Goal: Information Seeking & Learning: Learn about a topic

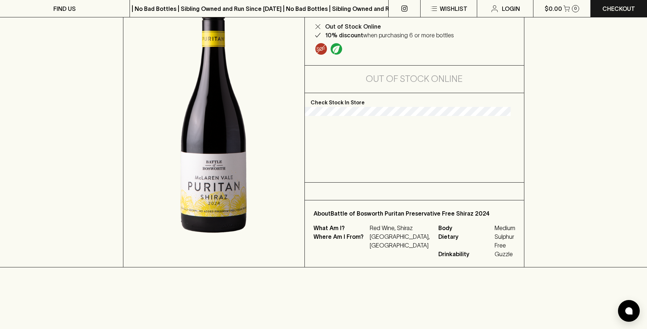
scroll to position [109, 0]
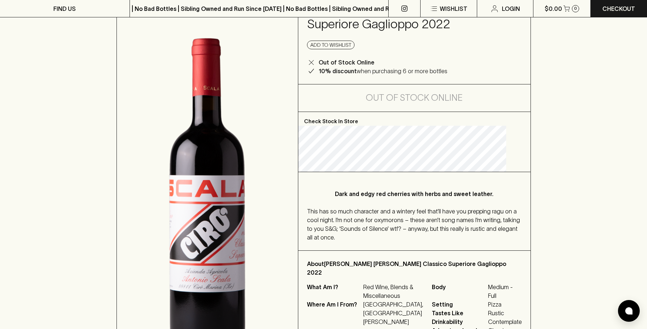
scroll to position [109, 0]
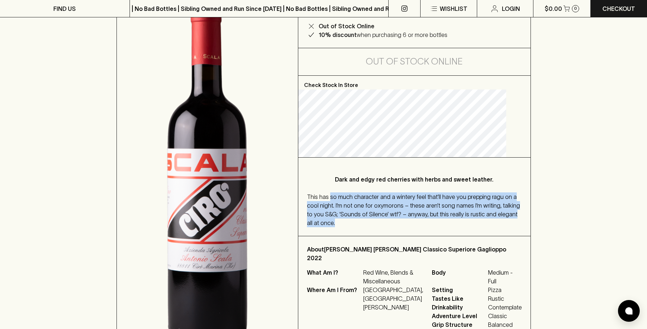
drag, startPoint x: 345, startPoint y: 193, endPoint x: 429, endPoint y: 227, distance: 90.0
click at [429, 227] on div "This has so much character and a wintery feel that’ll have you prepping ragu on…" at bounding box center [414, 210] width 215 height 35
drag, startPoint x: 429, startPoint y: 227, endPoint x: 335, endPoint y: 179, distance: 105.1
click at [335, 179] on div "Dark and edgy red cherries with herbs and sweet leather. This has so much chara…" at bounding box center [414, 197] width 232 height 78
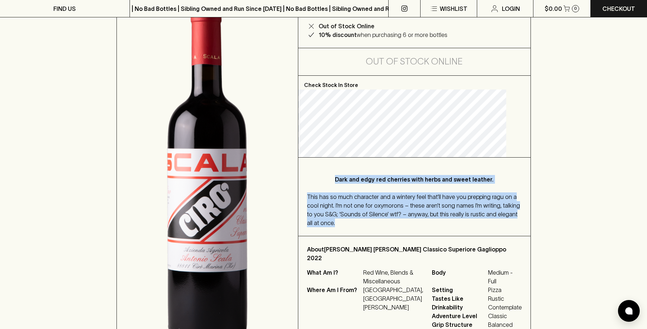
click at [335, 179] on p "Dark and edgy red cherries with herbs and sweet leather." at bounding box center [414, 179] width 186 height 9
drag, startPoint x: 336, startPoint y: 179, endPoint x: 408, endPoint y: 225, distance: 85.0
click at [408, 225] on div "Dark and edgy red cherries with herbs and sweet leather. This has so much chara…" at bounding box center [414, 197] width 232 height 78
click at [408, 224] on div "This has so much character and a wintery feel that’ll have you prepping ragu on…" at bounding box center [414, 210] width 215 height 35
drag, startPoint x: 401, startPoint y: 220, endPoint x: 340, endPoint y: 184, distance: 71.4
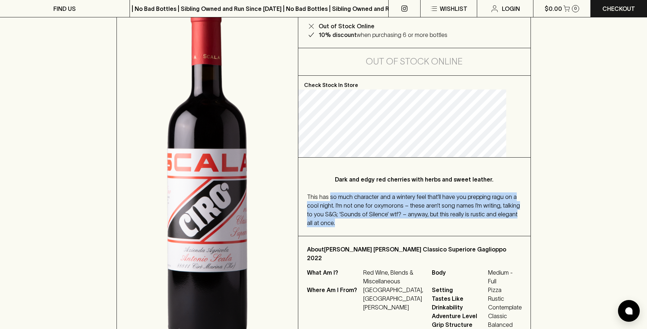
click at [340, 184] on div "Dark and edgy red cherries with herbs and sweet leather. This has so much chara…" at bounding box center [414, 197] width 232 height 78
drag, startPoint x: 340, startPoint y: 184, endPoint x: 415, endPoint y: 227, distance: 86.3
click at [415, 227] on div "Dark and edgy red cherries with herbs and sweet leather. This has so much chara…" at bounding box center [414, 197] width 232 height 78
click at [415, 227] on div "This has so much character and a wintery feel that’ll have you prepping ragu on…" at bounding box center [414, 210] width 215 height 35
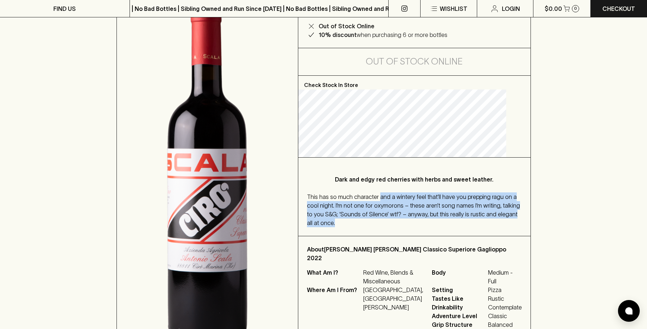
drag, startPoint x: 407, startPoint y: 222, endPoint x: 389, endPoint y: 192, distance: 34.3
click at [389, 193] on div "This has so much character and a wintery feel that’ll have you prepping ragu on…" at bounding box center [414, 210] width 215 height 35
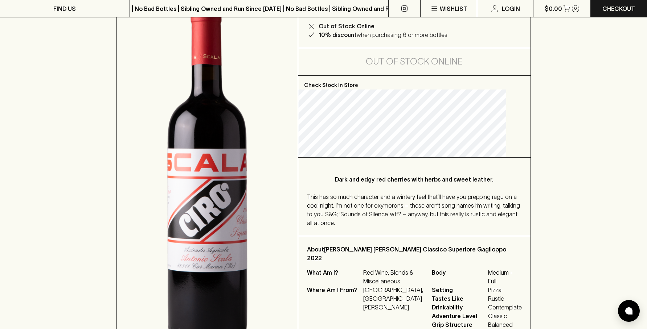
click at [385, 193] on div "This has so much character and a wintery feel that’ll have you prepping ragu on…" at bounding box center [414, 210] width 215 height 35
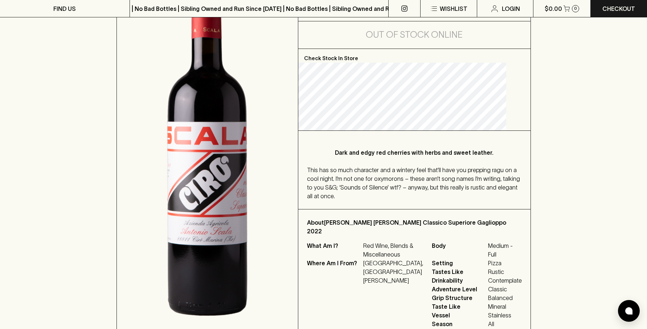
scroll to position [181, 0]
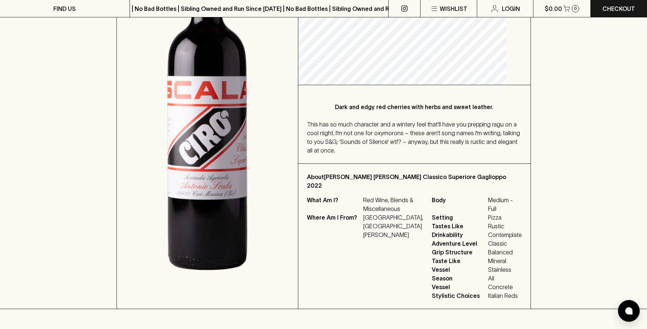
click at [616, 192] on div "HOME SHOP Antonio Scala Ciro Rosso Classico Superiore Gaglioppo 2022 $39.00 Add…" at bounding box center [323, 89] width 647 height 441
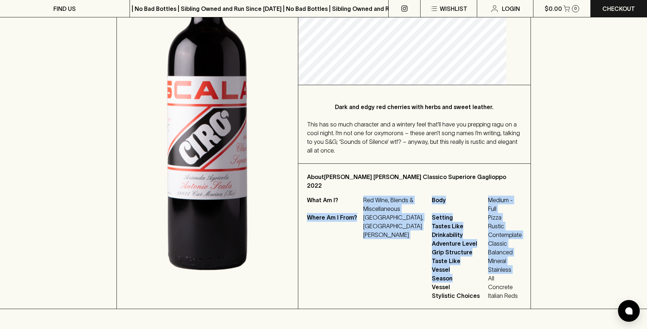
drag, startPoint x: 398, startPoint y: 209, endPoint x: 475, endPoint y: 272, distance: 98.9
click at [475, 271] on div "What Am I? Red Wine, Blends & Miscellaneous Where Am I From? Italy, Calabria, C…" at bounding box center [414, 248] width 215 height 104
click at [475, 274] on p "Season All" at bounding box center [477, 278] width 90 height 9
drag, startPoint x: 472, startPoint y: 270, endPoint x: 359, endPoint y: 209, distance: 129.5
click at [359, 209] on div "What Am I? Red Wine, Blends & Miscellaneous Where Am I From? Italy, Calabria, C…" at bounding box center [414, 248] width 215 height 104
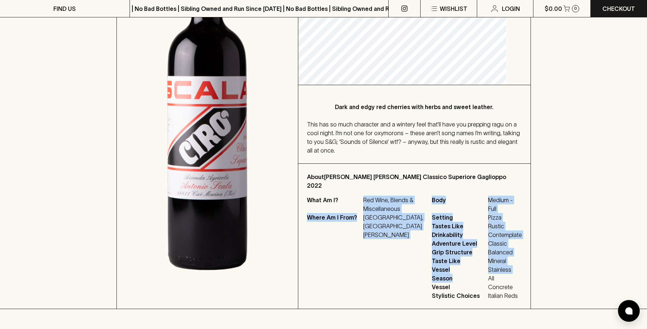
click at [359, 209] on p "What Am I?" at bounding box center [334, 204] width 54 height 17
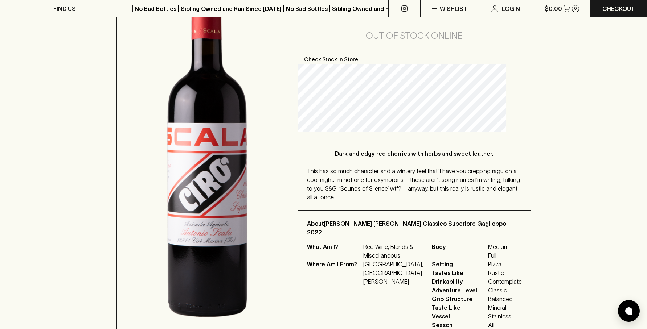
scroll to position [145, 0]
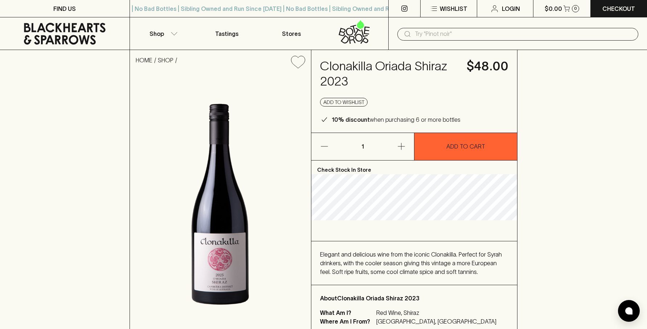
scroll to position [36, 0]
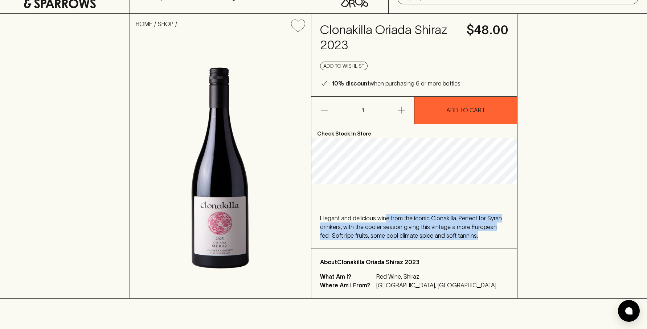
drag, startPoint x: 384, startPoint y: 218, endPoint x: 483, endPoint y: 242, distance: 101.1
click at [483, 242] on div "Elegant and delicious wine from the iconic Clonakilla. Perfect for Syrah drinke…" at bounding box center [414, 227] width 206 height 44
click at [483, 235] on div "Elegant and delicious wine from the iconic Clonakilla. Perfect for Syrah drinke…" at bounding box center [414, 227] width 189 height 26
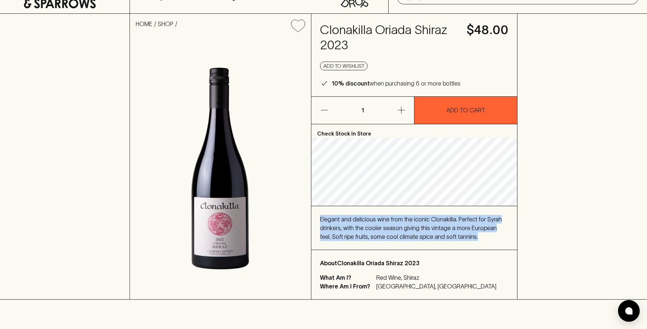
drag, startPoint x: 483, startPoint y: 235, endPoint x: 321, endPoint y: 219, distance: 162.9
click at [321, 219] on div "Elegant and delicious wine from the iconic Clonakilla. Perfect for Syrah drinke…" at bounding box center [414, 228] width 189 height 26
click at [321, 218] on span "Elegant and delicious wine from the iconic Clonakilla. Perfect for Syrah drinke…" at bounding box center [411, 228] width 182 height 24
drag, startPoint x: 321, startPoint y: 218, endPoint x: 491, endPoint y: 237, distance: 171.1
click at [491, 237] on div "Elegant and delicious wine from the iconic Clonakilla. Perfect for Syrah drinke…" at bounding box center [414, 228] width 189 height 26
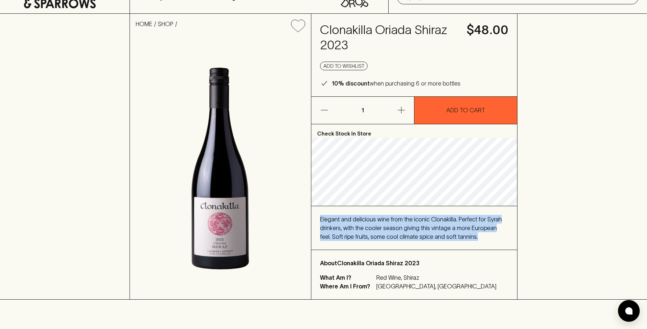
click at [492, 236] on div "Elegant and delicious wine from the iconic Clonakilla. Perfect for Syrah drinke…" at bounding box center [414, 228] width 189 height 26
drag, startPoint x: 492, startPoint y: 236, endPoint x: 330, endPoint y: 223, distance: 163.3
click at [330, 223] on div "Elegant and delicious wine from the iconic Clonakilla. Perfect for Syrah drinke…" at bounding box center [414, 228] width 189 height 26
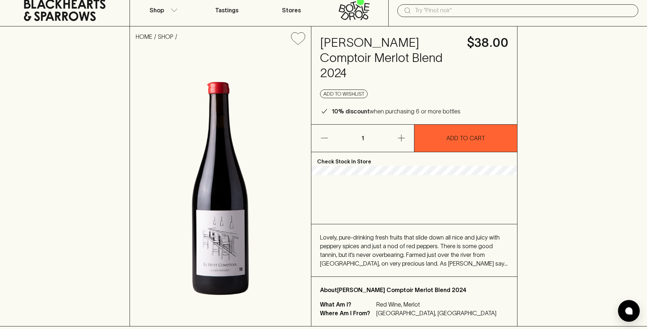
scroll to position [36, 0]
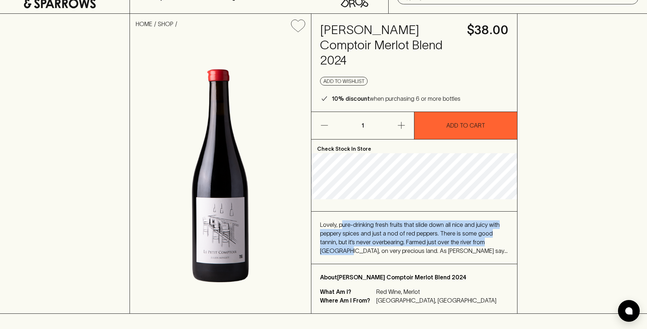
drag, startPoint x: 340, startPoint y: 223, endPoint x: 486, endPoint y: 254, distance: 149.3
click at [486, 254] on span "Lovely, pure-drinking fresh fruits that slide down all nice and juicy with pepp…" at bounding box center [414, 242] width 188 height 41
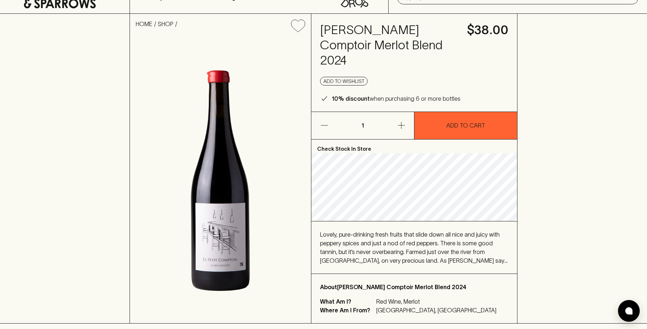
click at [484, 262] on div "Lovely, pure-drinking fresh fruits that slide down all nice and juicy with pepp…" at bounding box center [414, 247] width 189 height 35
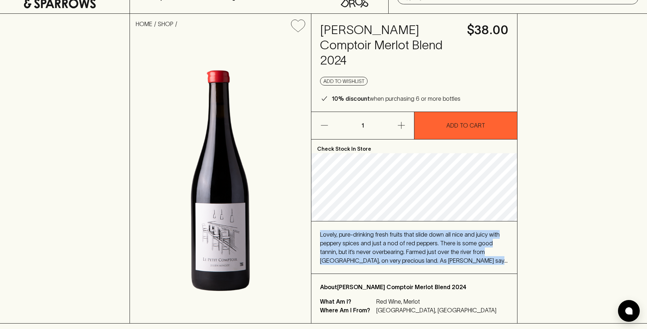
drag, startPoint x: 477, startPoint y: 261, endPoint x: 321, endPoint y: 234, distance: 158.0
click at [321, 234] on div "Lovely, pure-drinking fresh fruits that slide down all nice and juicy with pepp…" at bounding box center [414, 247] width 189 height 35
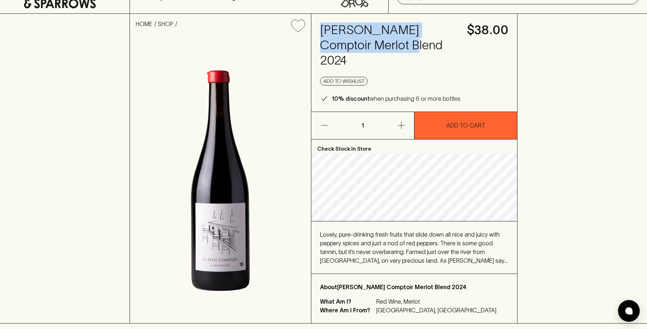
copy h4 "Julien Mingot Le Petit Comptoir"
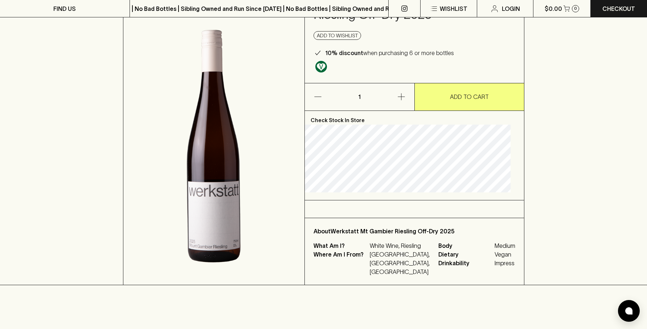
scroll to position [73, 0]
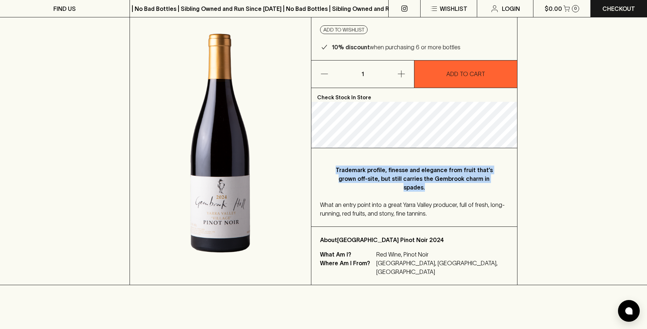
drag, startPoint x: 341, startPoint y: 156, endPoint x: 436, endPoint y: 188, distance: 100.6
click at [436, 188] on div "Trademark profile, finesse and elegance from fruit that’s grown off-site, but s…" at bounding box center [414, 187] width 206 height 78
click at [437, 188] on p "Trademark profile, finesse and elegance from fruit that’s grown off-site, but s…" at bounding box center [414, 179] width 160 height 26
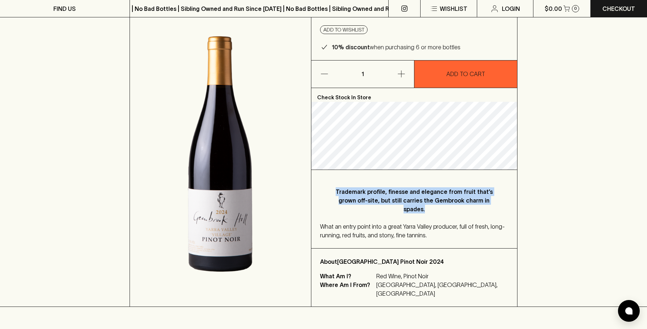
drag, startPoint x: 437, startPoint y: 188, endPoint x: 342, endPoint y: 182, distance: 94.8
click at [342, 182] on div "Trademark profile, finesse and elegance from fruit that’s grown off-site, but s…" at bounding box center [414, 209] width 206 height 78
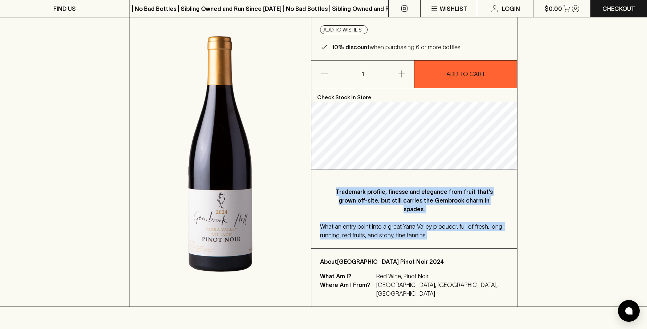
drag, startPoint x: 342, startPoint y: 182, endPoint x: 441, endPoint y: 243, distance: 116.0
click at [441, 243] on div "Trademark profile, finesse and elegance from fruit that’s grown off-site, but s…" at bounding box center [414, 209] width 206 height 78
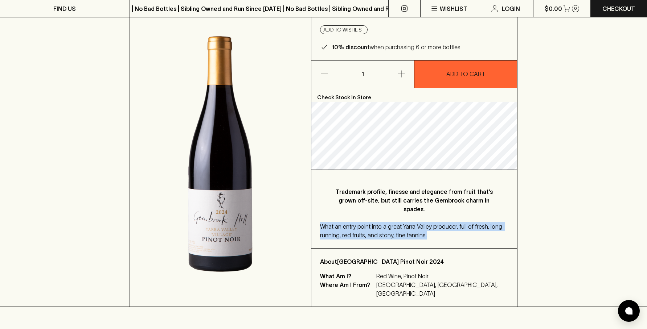
drag, startPoint x: 442, startPoint y: 242, endPoint x: 319, endPoint y: 222, distance: 123.7
click at [319, 222] on div "Trademark profile, finesse and elegance from fruit that’s grown off-site, but s…" at bounding box center [414, 209] width 206 height 78
click at [320, 222] on div "What an entry point into a great Yarra Valley producer, full of fresh, long-run…" at bounding box center [414, 230] width 189 height 17
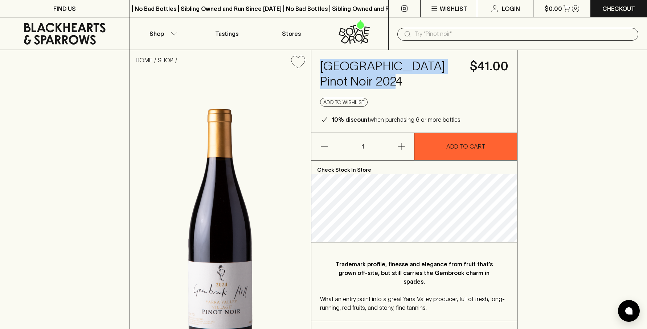
copy h4 "[GEOGRAPHIC_DATA] Pinot Noir"
drag, startPoint x: 315, startPoint y: 62, endPoint x: 373, endPoint y: 84, distance: 61.4
click at [373, 84] on div "[GEOGRAPHIC_DATA] Pinot Noir 2024 $41.00 Add to wishlist 10% discount when purc…" at bounding box center [414, 91] width 206 height 83
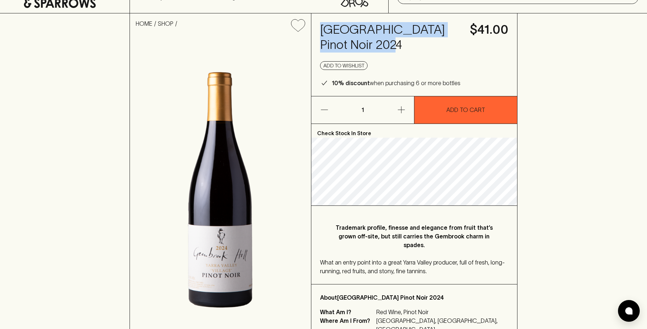
scroll to position [36, 0]
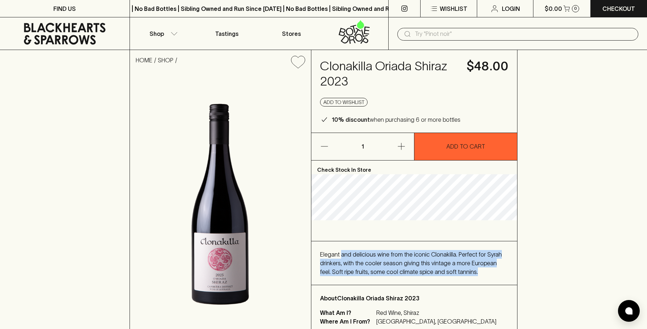
drag, startPoint x: 377, startPoint y: 254, endPoint x: 468, endPoint y: 269, distance: 92.3
click at [463, 269] on div "Elegant and delicious wine from the iconic Clonakilla. Perfect for Syrah drinke…" at bounding box center [414, 263] width 189 height 26
click at [469, 269] on div "Elegant and delicious wine from the iconic Clonakilla. Perfect for Syrah drinke…" at bounding box center [414, 263] width 189 height 26
drag, startPoint x: 466, startPoint y: 271, endPoint x: 315, endPoint y: 253, distance: 151.9
click at [315, 253] on div "Elegant and delicious wine from the iconic Clonakilla. Perfect for Syrah drinke…" at bounding box center [414, 264] width 206 height 44
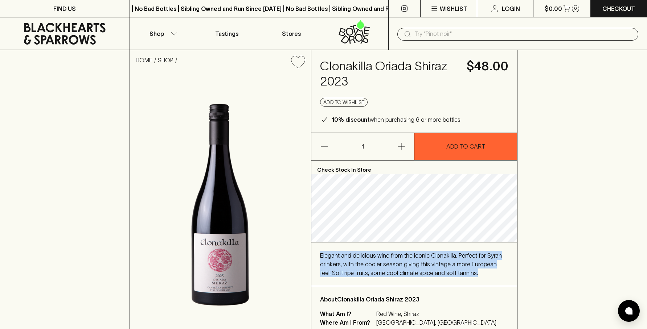
click at [350, 261] on span "Elegant and delicious wine from the iconic Clonakilla. Perfect for Syrah drinke…" at bounding box center [411, 264] width 182 height 24
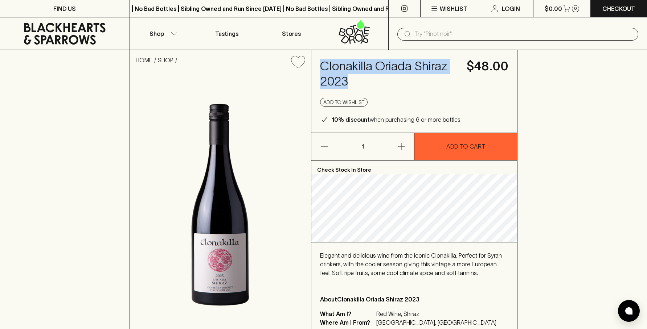
drag, startPoint x: 321, startPoint y: 65, endPoint x: 364, endPoint y: 79, distance: 45.9
click at [364, 79] on h4 "Clonakilla Oriada Shiraz 2023" at bounding box center [389, 74] width 138 height 30
copy h4 "Clonakilla Oriada Shiraz 2023"
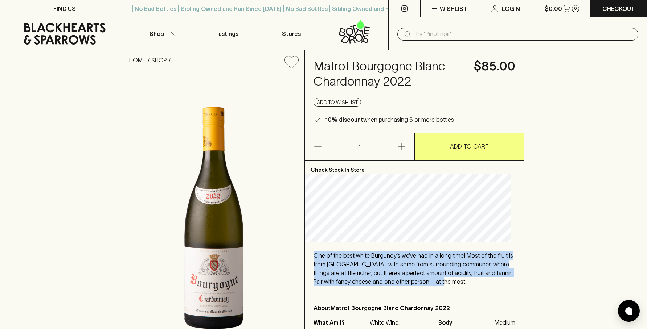
drag, startPoint x: 318, startPoint y: 255, endPoint x: 459, endPoint y: 279, distance: 143.2
click at [459, 279] on div "One of the best white Burgundy’s we’ve had in a long time! Most of the fruit is…" at bounding box center [414, 269] width 219 height 52
click at [467, 280] on div "One of the best white Burgundy’s we’ve had in a long time! Most of the fruit is…" at bounding box center [414, 268] width 202 height 35
drag, startPoint x: 467, startPoint y: 280, endPoint x: 334, endPoint y: 254, distance: 136.0
click at [334, 254] on div "One of the best white Burgundy’s we’ve had in a long time! Most of the fruit is…" at bounding box center [414, 268] width 202 height 35
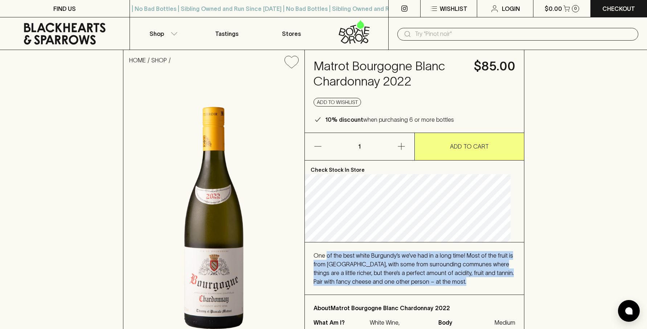
click at [333, 253] on span "One of the best white Burgundy’s we’ve had in a long time! Most of the fruit is…" at bounding box center [413, 268] width 200 height 33
click at [334, 252] on span "One of the best white Burgundy’s we’ve had in a long time! Most of the fruit is…" at bounding box center [413, 268] width 200 height 33
click at [350, 255] on span "One of the best white Burgundy’s we’ve had in a long time! Most of the fruit is…" at bounding box center [413, 268] width 200 height 33
drag, startPoint x: 357, startPoint y: 255, endPoint x: 471, endPoint y: 287, distance: 118.6
click at [471, 287] on div "One of the best white Burgundy’s we’ve had in a long time! Most of the fruit is…" at bounding box center [414, 269] width 219 height 52
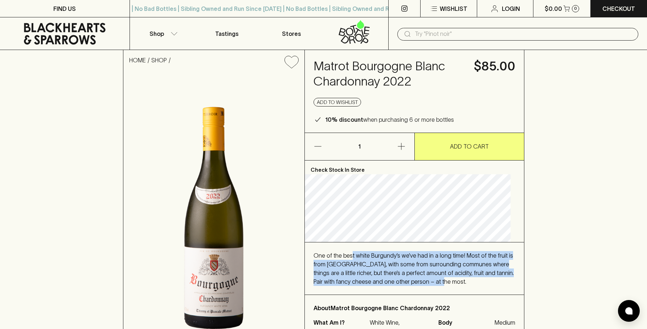
click at [470, 285] on div "One of the best white Burgundy’s we’ve had in a long time! Most of the fruit is…" at bounding box center [414, 268] width 202 height 35
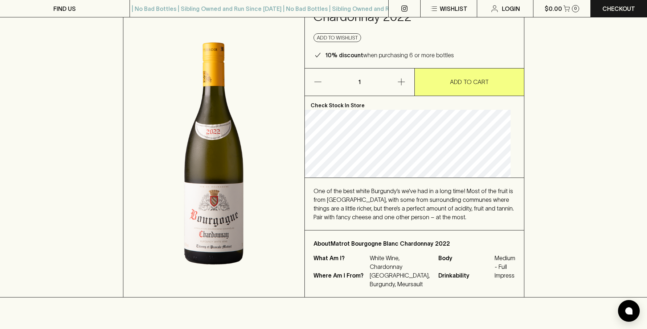
scroll to position [73, 0]
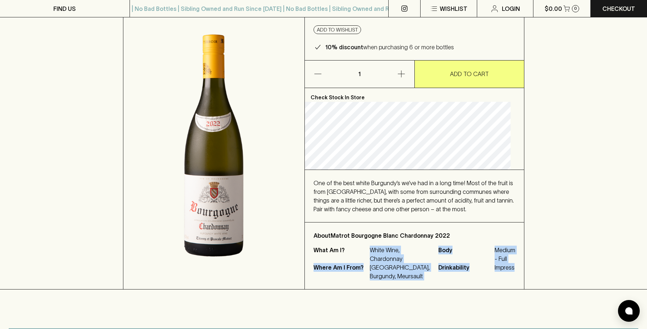
drag, startPoint x: 378, startPoint y: 249, endPoint x: 507, endPoint y: 275, distance: 131.8
click at [507, 275] on div "What Am I? White Wine, Chardonnay Where Am I From? France, Burgundy, Meursault …" at bounding box center [414, 263] width 202 height 35
click at [508, 276] on div "About Matrot Bourgogne Blanc Chardonnay 2022 What Am I? White Wine, Chardonnay …" at bounding box center [414, 256] width 219 height 67
drag, startPoint x: 508, startPoint y: 276, endPoint x: 318, endPoint y: 240, distance: 194.0
click at [318, 240] on div "About Matrot Bourgogne Blanc Chardonnay 2022 What Am I? White Wine, Chardonnay …" at bounding box center [414, 256] width 219 height 67
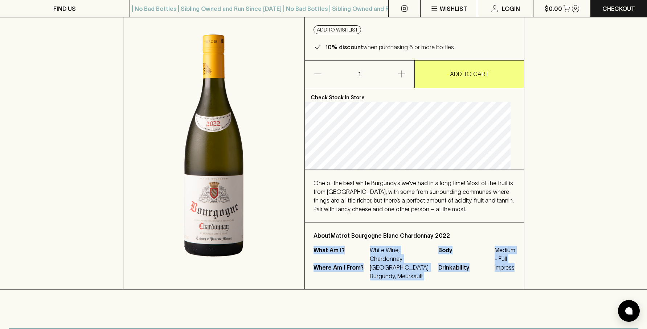
click at [318, 240] on div "About Matrot Bourgogne Blanc Chardonnay 2022 What Am I? White Wine, Chardonnay …" at bounding box center [414, 256] width 219 height 67
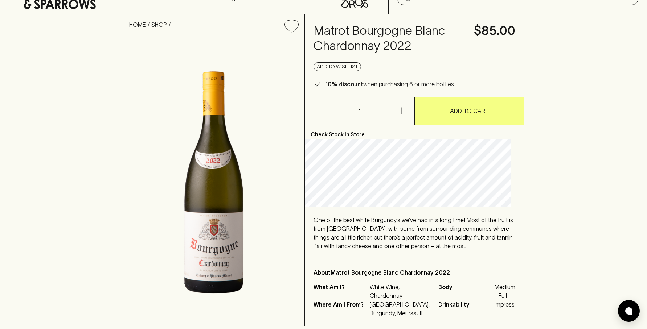
scroll to position [0, 0]
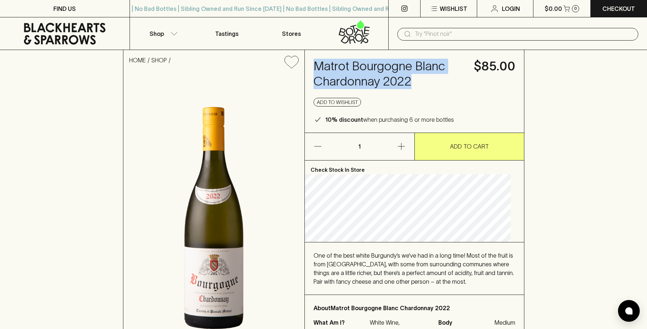
drag, startPoint x: 350, startPoint y: 62, endPoint x: 418, endPoint y: 79, distance: 70.0
click at [418, 79] on h4 "Matrot Bourgogne Blanc Chardonnay 2022" at bounding box center [389, 74] width 152 height 30
copy h4 "Matrot Bourgogne Blanc Chardonnay 2022"
